Goal: Communication & Community: Answer question/provide support

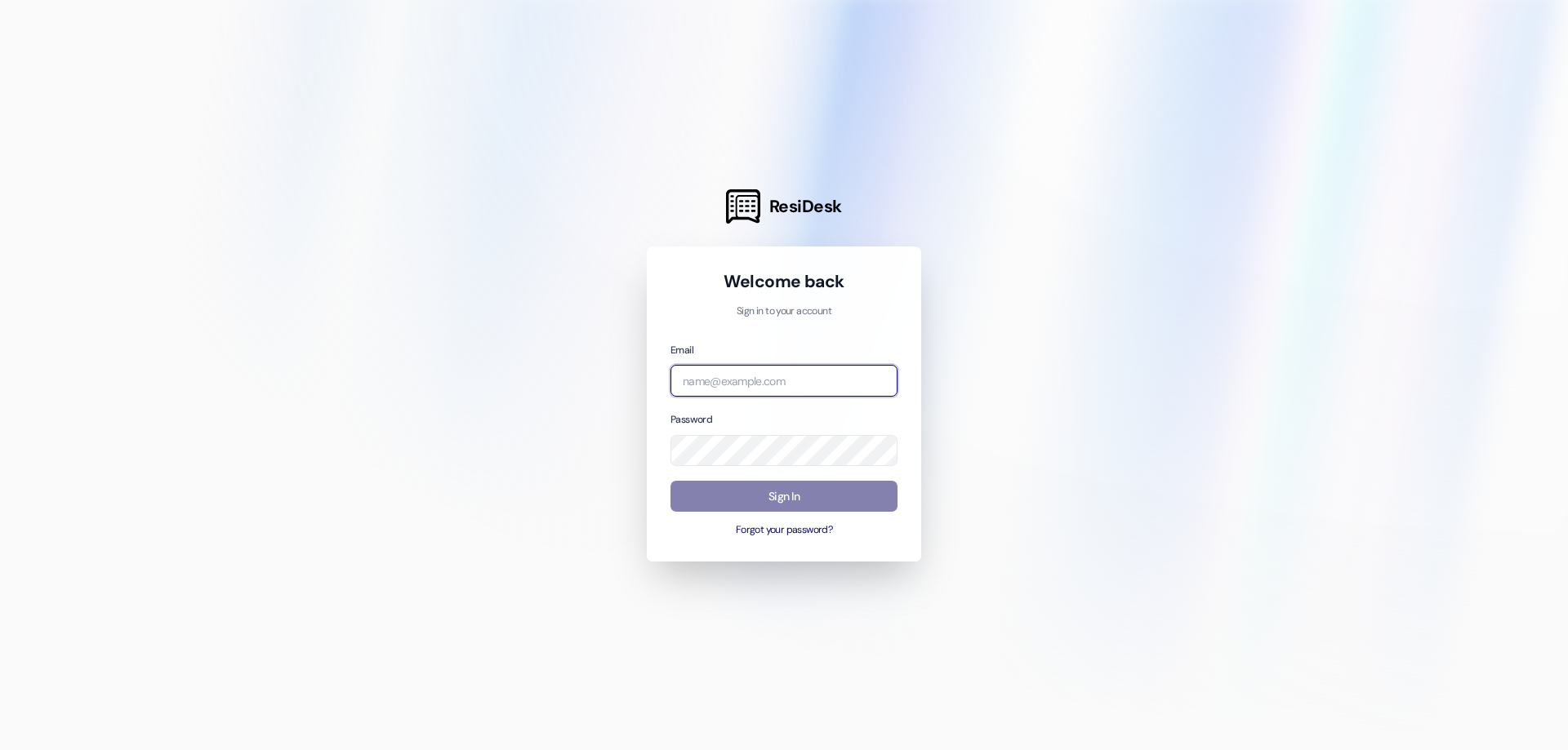
click at [854, 375] on input "email" at bounding box center [783, 381] width 227 height 32
type input "[EMAIL_ADDRESS][DOMAIN_NAME]"
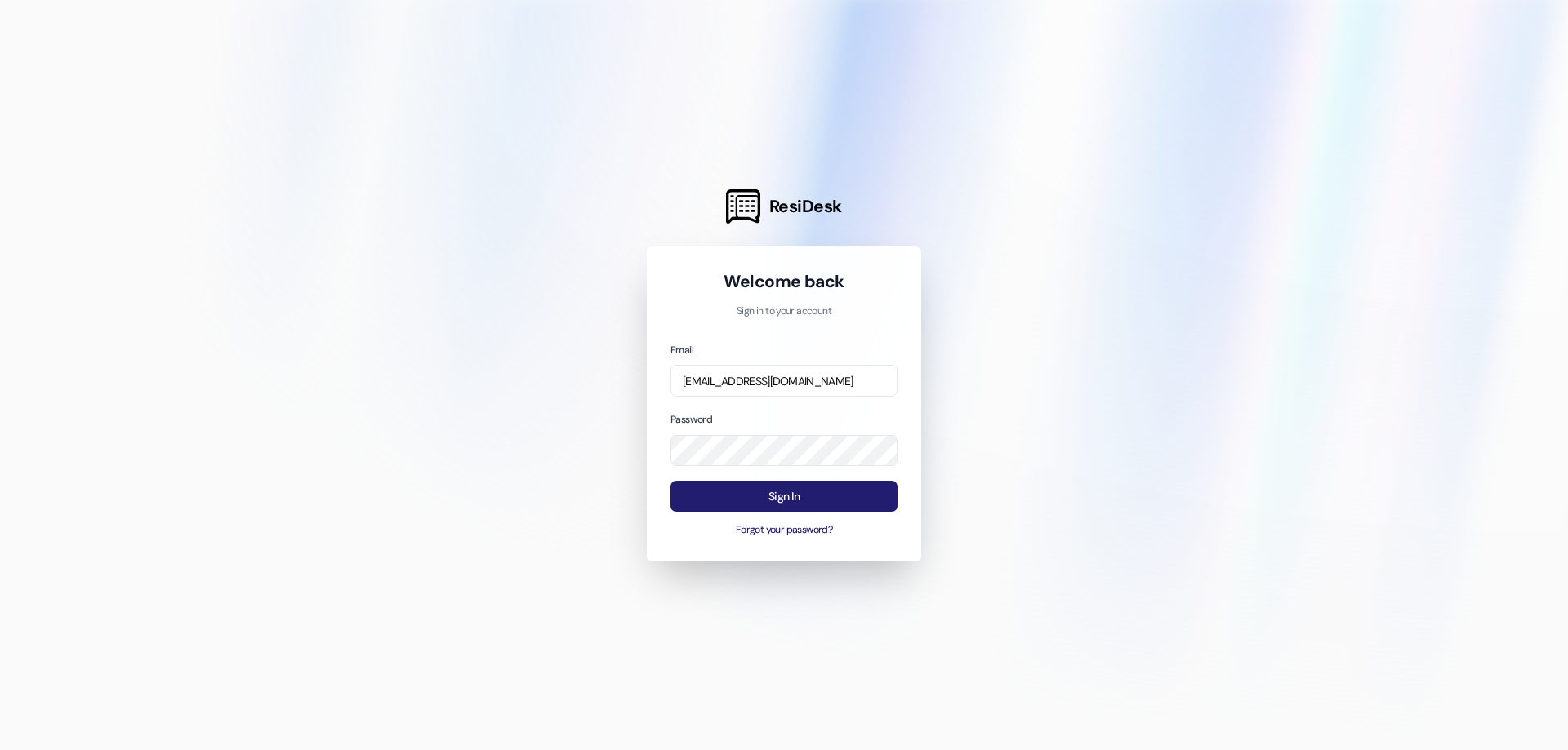
click at [812, 499] on button "Sign In" at bounding box center [783, 497] width 227 height 32
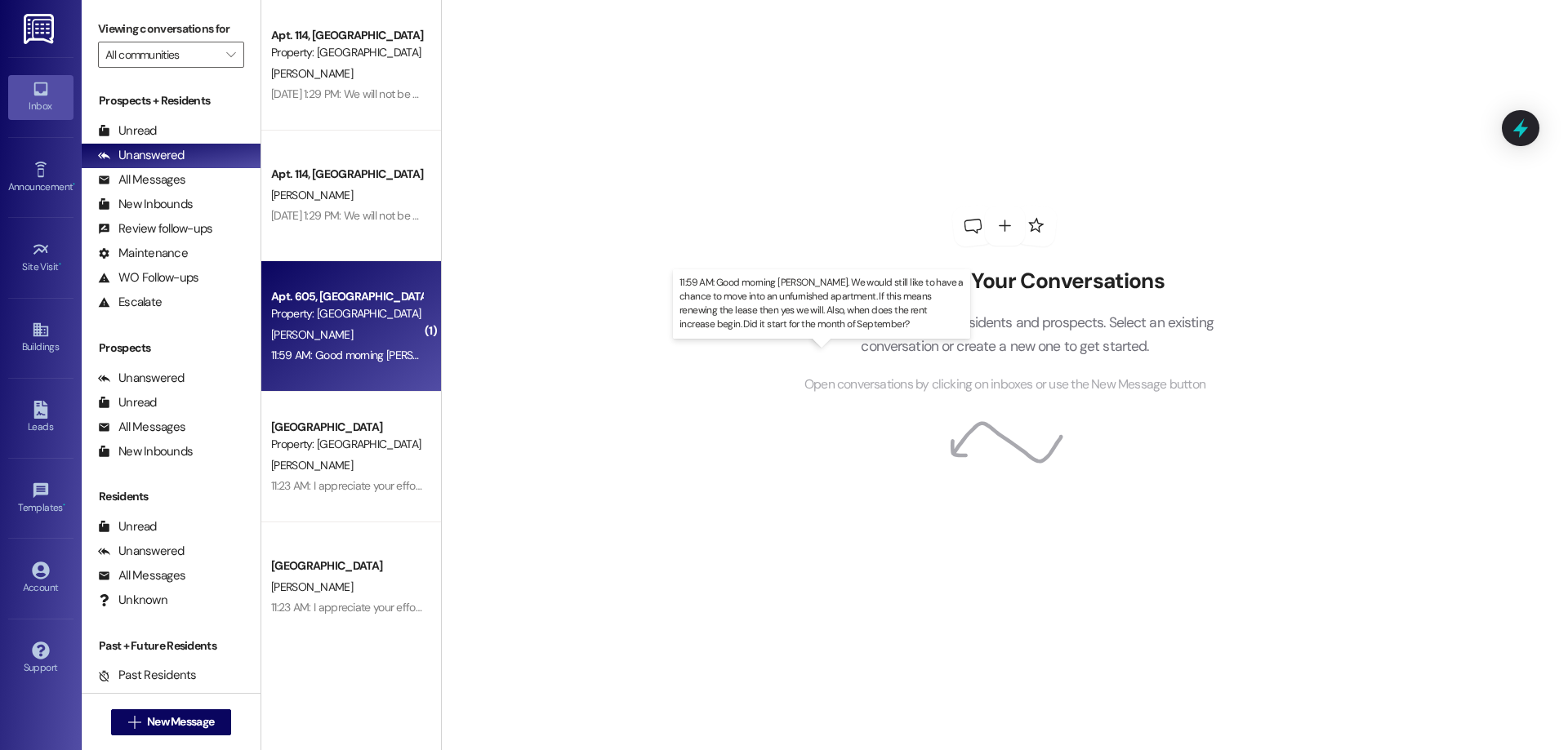
click at [324, 359] on div "11:59 AM: Good morning [PERSON_NAME]. We would still like to have a chance to m…" at bounding box center [859, 355] width 1177 height 15
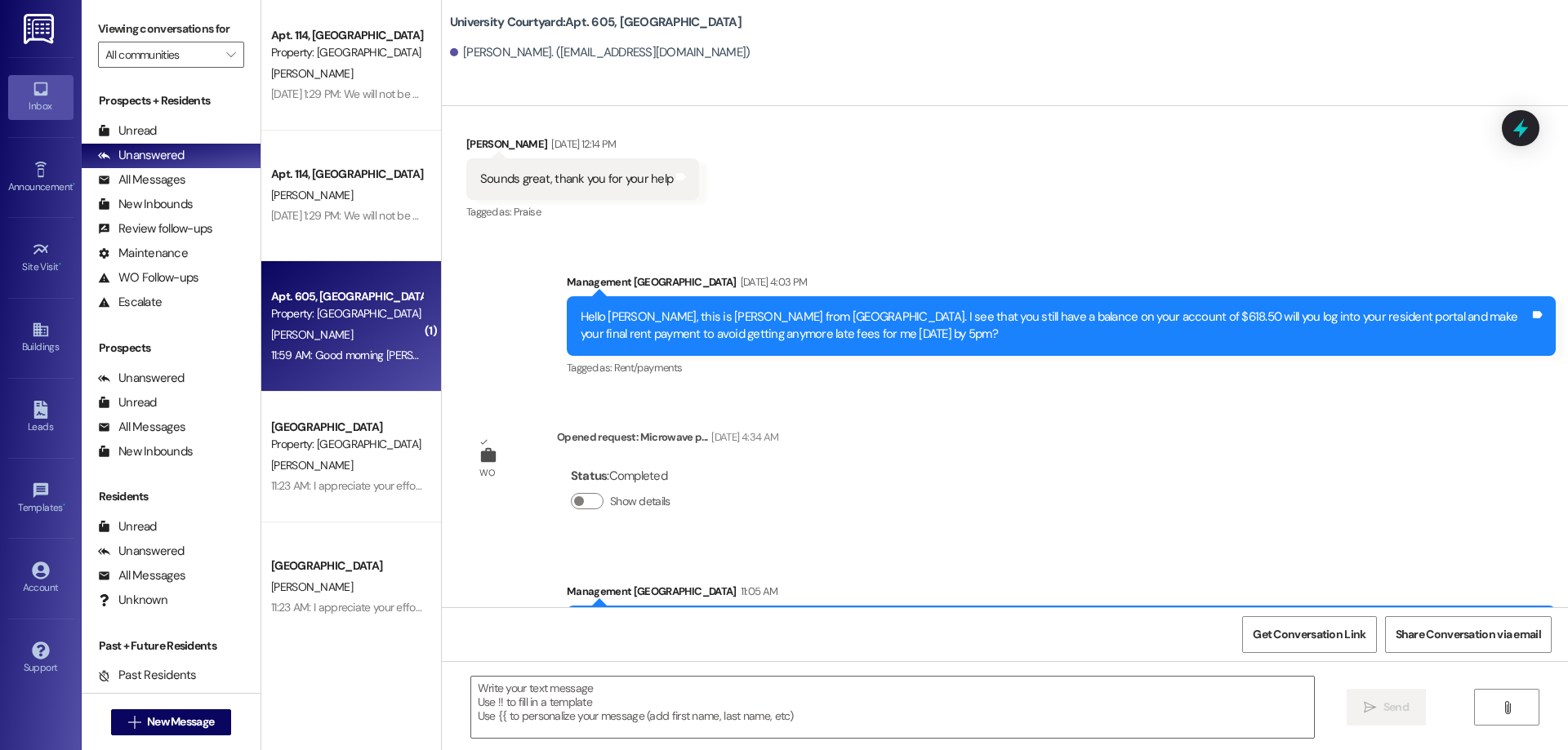
scroll to position [7705, 0]
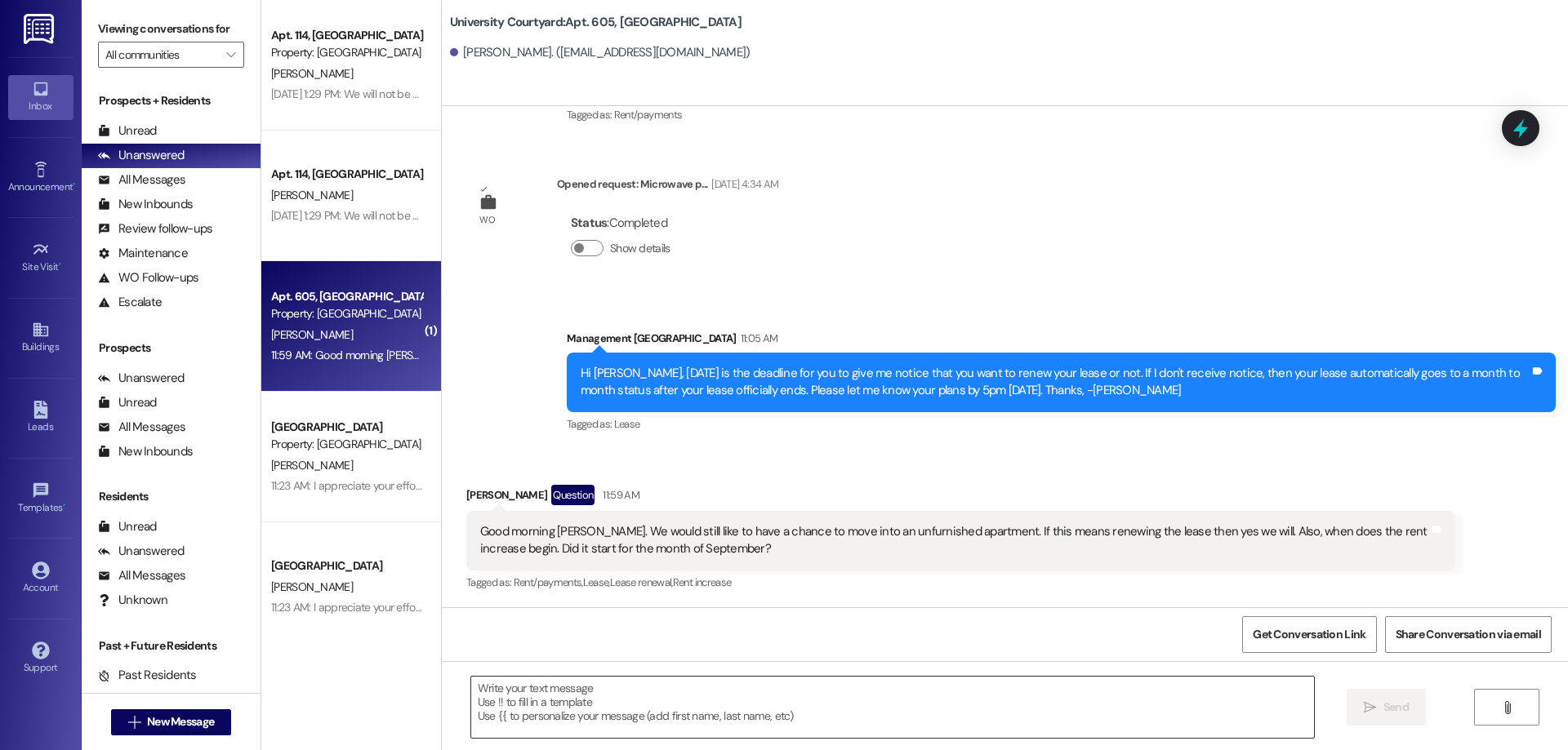
click at [838, 704] on textarea at bounding box center [892, 707] width 843 height 62
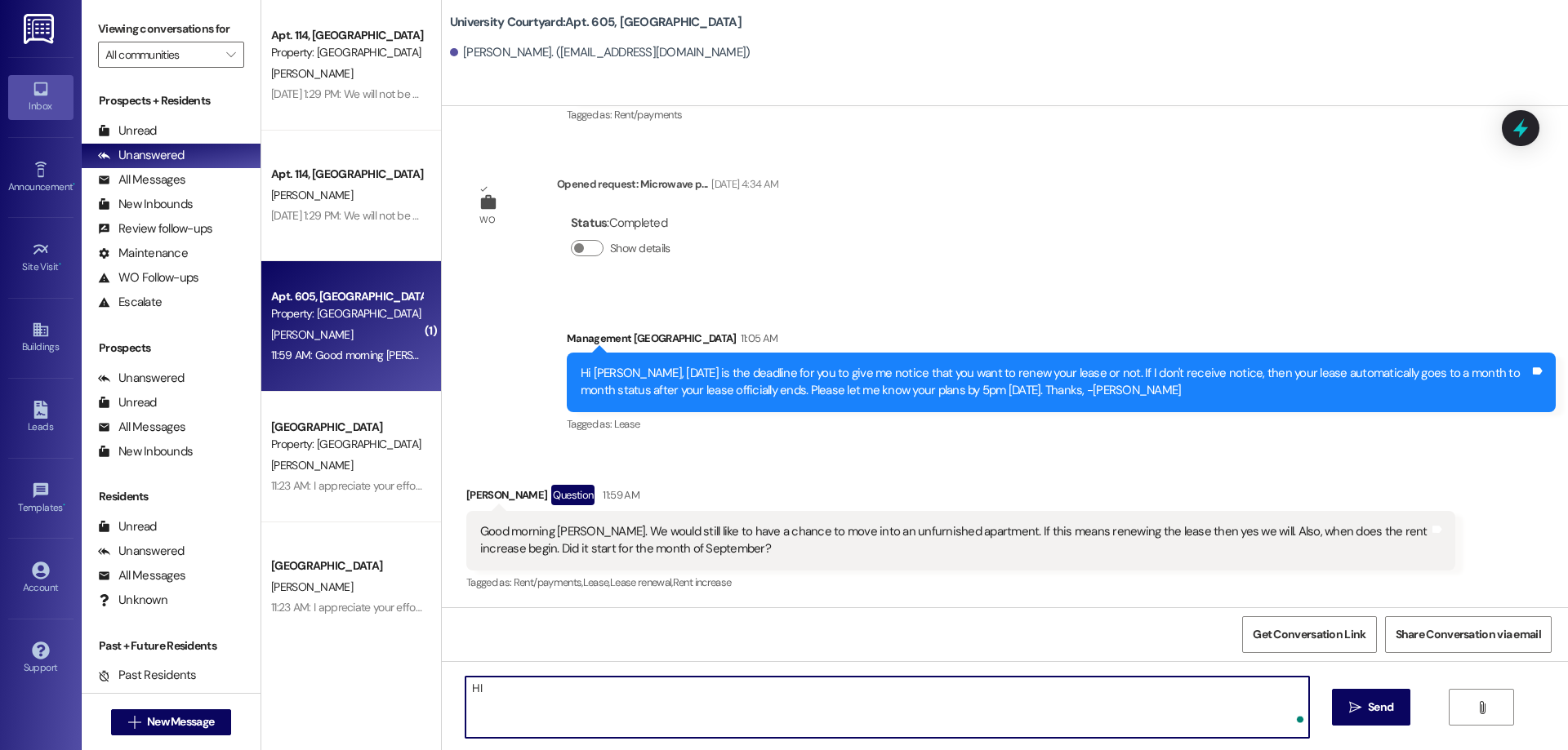
type textarea "H"
click at [726, 697] on textarea "Okay! Lets get you set up for an unfurnished one!" at bounding box center [887, 707] width 843 height 62
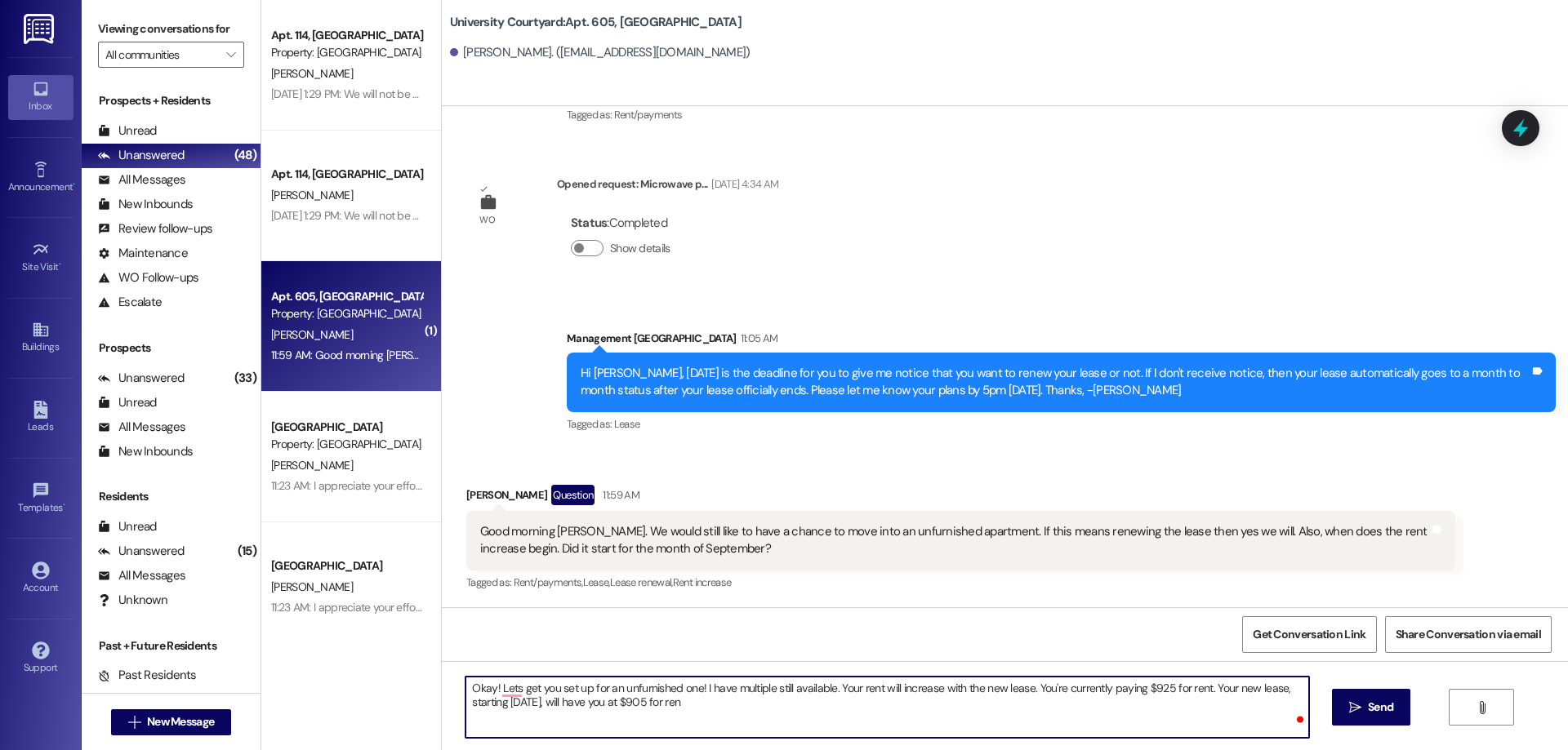
type textarea "Okay! Lets get you set up for an unfurnished one! I have multiple still availab…"
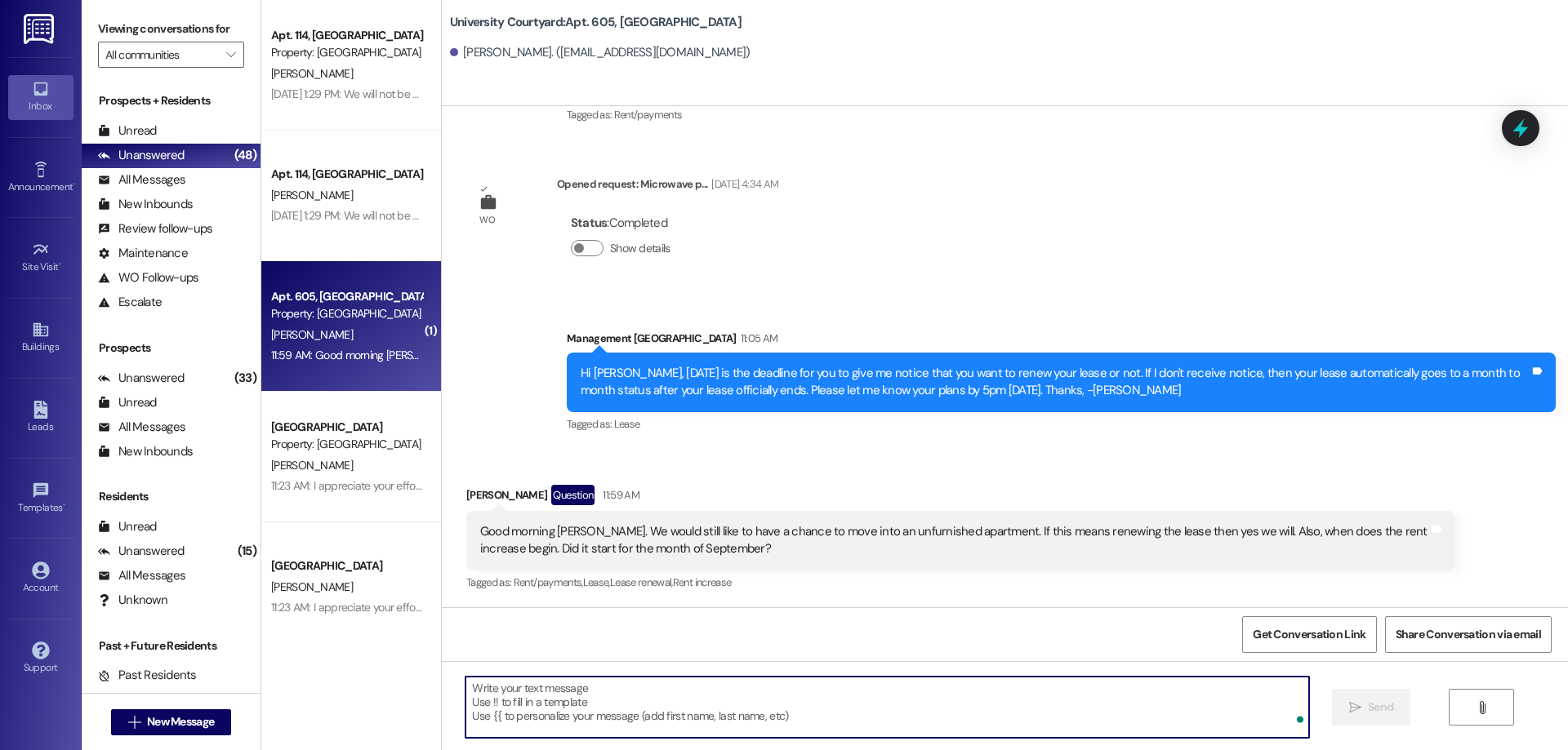
scroll to position [7705, 0]
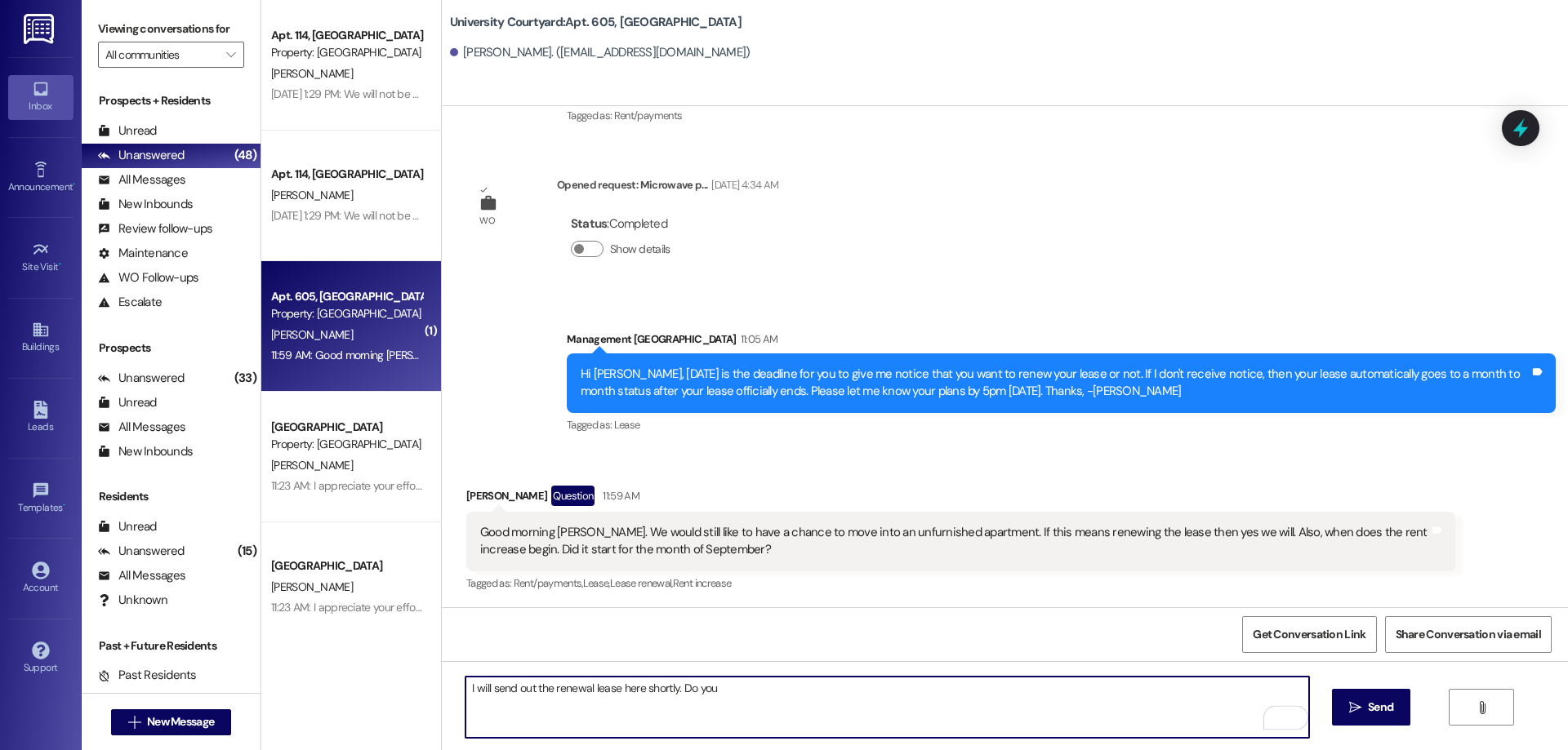
type textarea "I will send out the renewal lease here shortly. Do you"
